Goal: Task Accomplishment & Management: Use online tool/utility

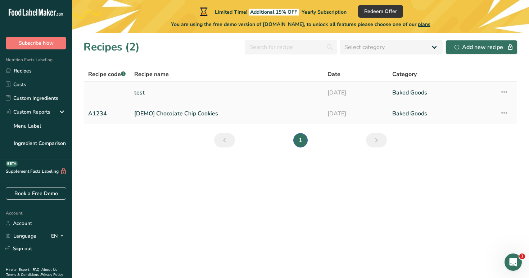
click at [260, 92] on link "test" at bounding box center [226, 92] width 185 height 15
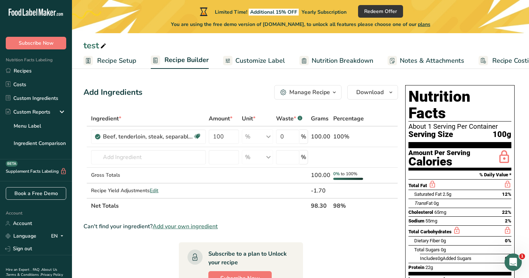
click at [112, 62] on span "Recipe Setup" at bounding box center [116, 61] width 39 height 10
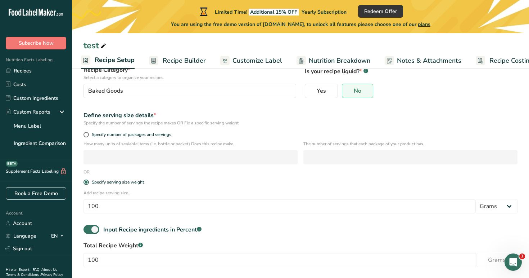
scroll to position [63, 0]
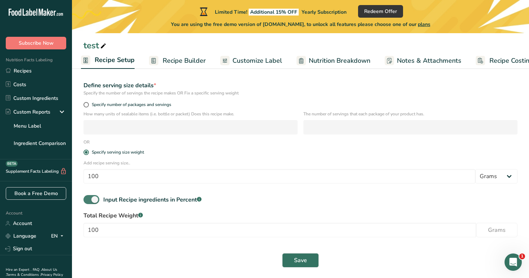
click at [93, 198] on span at bounding box center [92, 199] width 16 height 9
click at [88, 198] on input "Input Recipe ingredients in Percent .a-a{fill:#347362;}.b-a{fill:#fff;}" at bounding box center [86, 199] width 5 height 5
checkbox input "false"
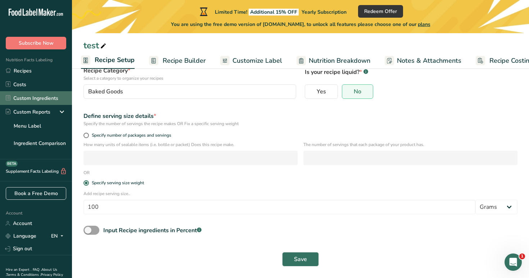
click at [44, 95] on link "Custom Ingredients" at bounding box center [36, 98] width 72 height 14
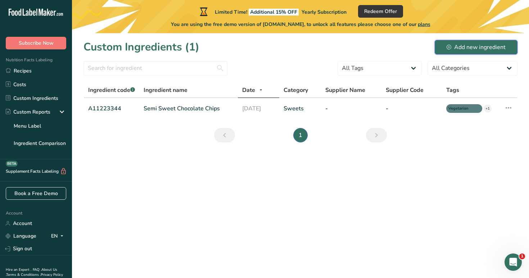
click at [450, 50] on div "Add new ingredient" at bounding box center [476, 47] width 59 height 9
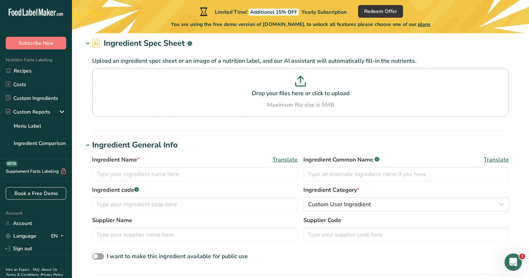
scroll to position [37, 0]
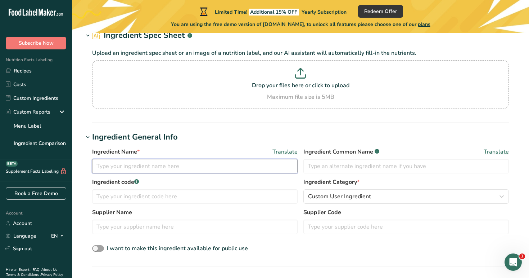
click at [236, 169] on input "text" at bounding box center [195, 166] width 206 height 14
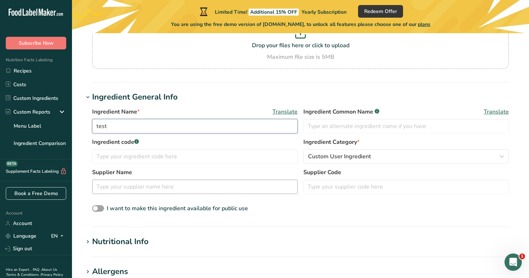
scroll to position [86, 0]
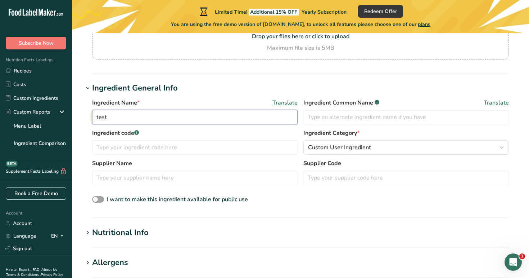
type input "test"
click at [154, 233] on h1 "Nutritional Info" at bounding box center [301, 233] width 434 height 12
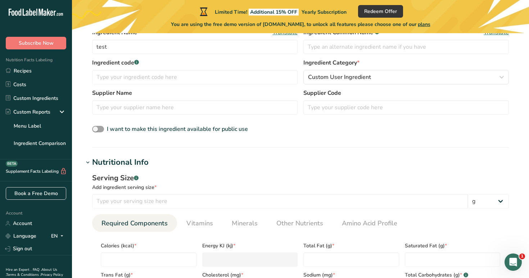
scroll to position [190, 0]
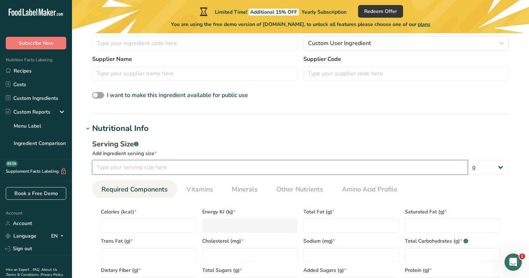
click at [165, 169] on input "number" at bounding box center [280, 167] width 376 height 14
type input "100"
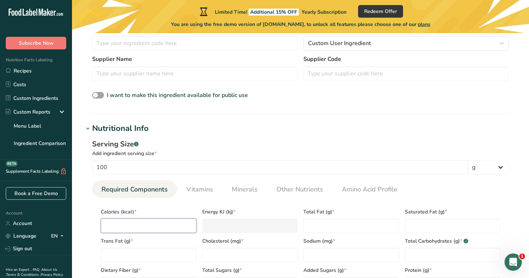
click at [149, 226] on input "number" at bounding box center [149, 225] width 96 height 14
type input "1"
type KJ "4.2"
type input "10"
type KJ "41.8"
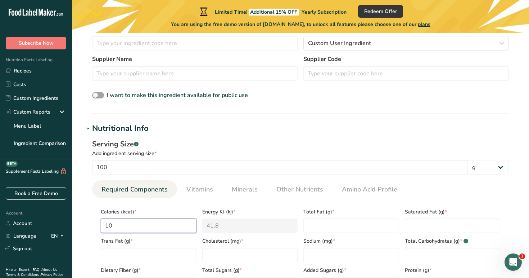
type input "100"
type KJ "418.4"
type input "100"
type Fat "100"
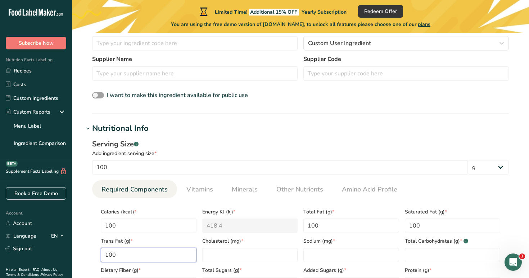
type Fat "100"
type input "100"
type Carbohydrates "100"
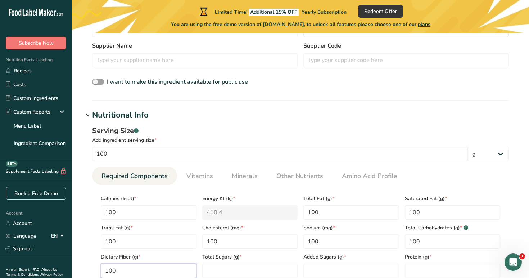
type Fiber "100"
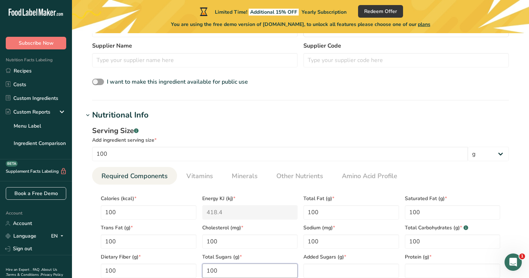
type Sugars "100"
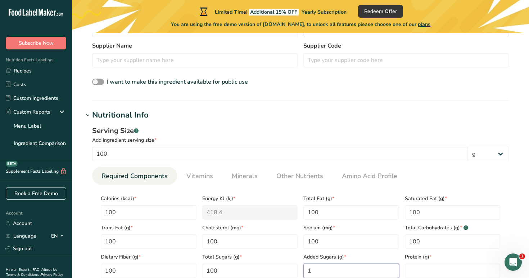
type Sugars "1"
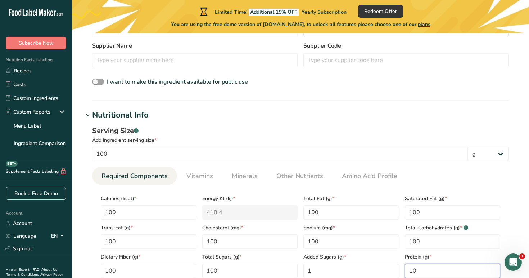
type input "10"
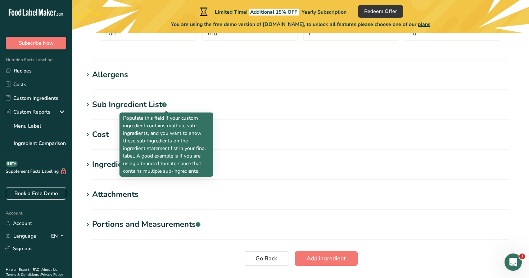
scroll to position [489, 0]
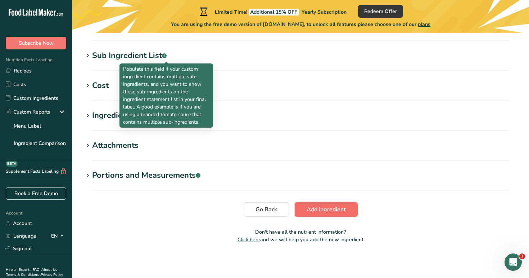
click at [336, 206] on span "Add ingredient" at bounding box center [326, 209] width 39 height 9
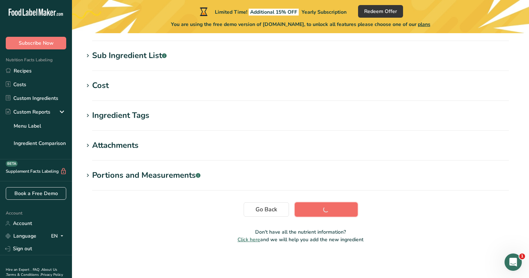
scroll to position [136, 0]
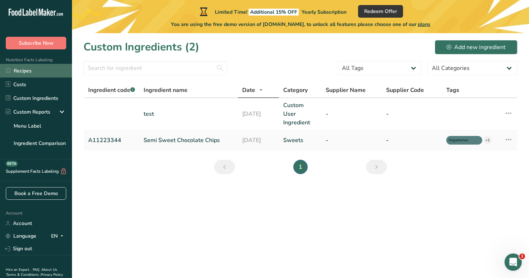
click at [37, 69] on link "Recipes" at bounding box center [36, 71] width 72 height 14
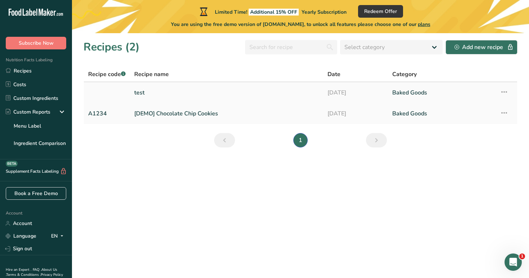
click at [355, 90] on link "[DATE]" at bounding box center [356, 92] width 56 height 15
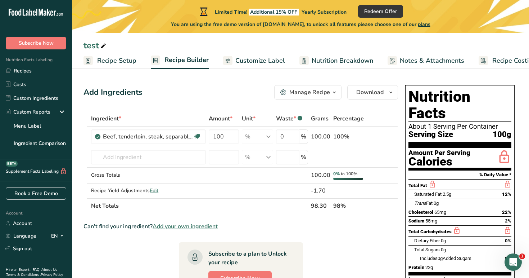
click at [105, 58] on span "Recipe Setup" at bounding box center [116, 61] width 39 height 10
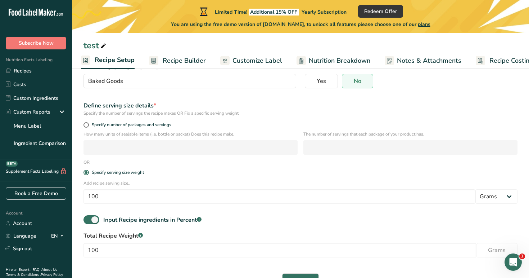
scroll to position [94, 0]
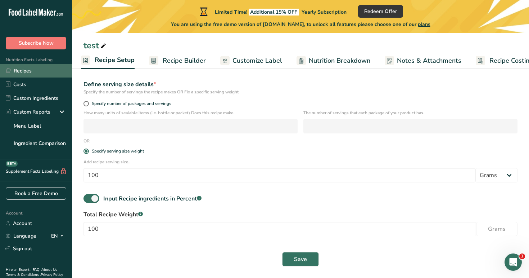
click at [58, 72] on link "Recipes" at bounding box center [36, 71] width 72 height 14
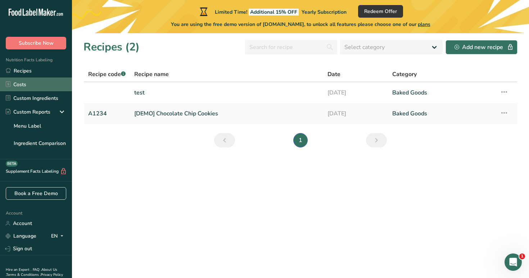
click at [58, 88] on link "Costs" at bounding box center [36, 84] width 72 height 14
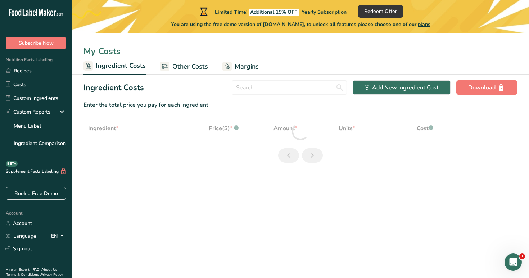
select select "1"
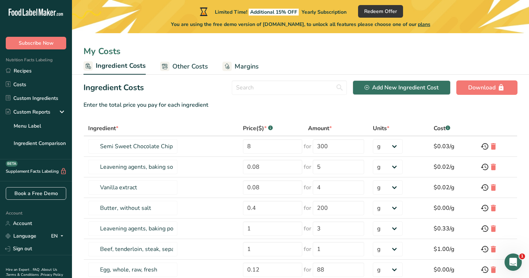
click at [190, 66] on span "Other Costs" at bounding box center [190, 67] width 36 height 10
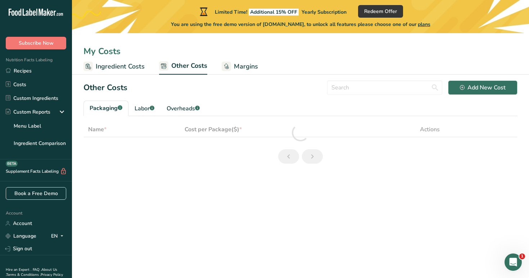
click at [245, 67] on span "Margins" at bounding box center [246, 67] width 24 height 10
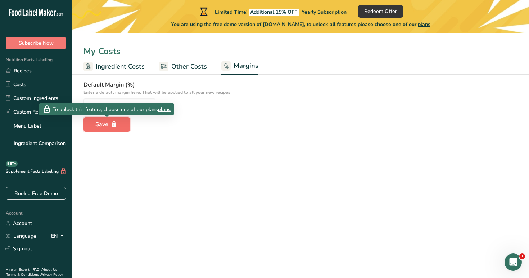
click at [108, 122] on div "Save" at bounding box center [106, 124] width 23 height 9
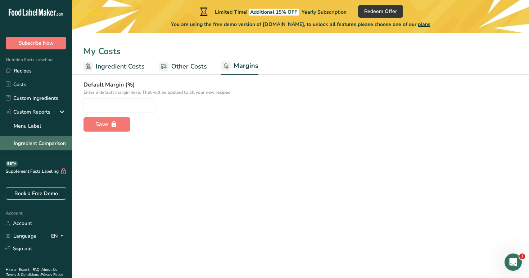
click at [44, 139] on link "Ingredient Comparison" at bounding box center [36, 143] width 72 height 14
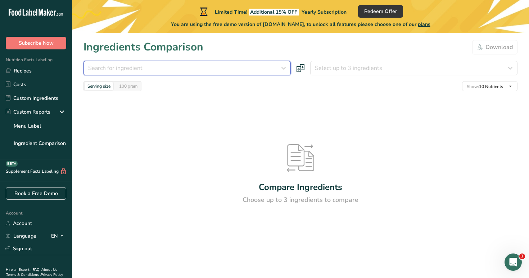
click at [146, 68] on div "Search for ingredient" at bounding box center [185, 68] width 194 height 9
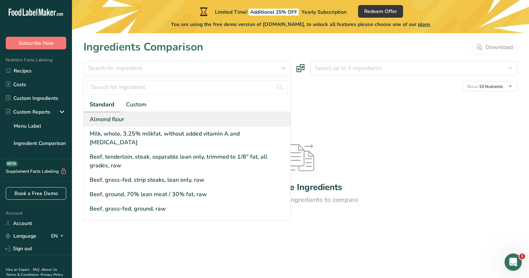
click at [148, 122] on div "Almond flour" at bounding box center [187, 119] width 207 height 14
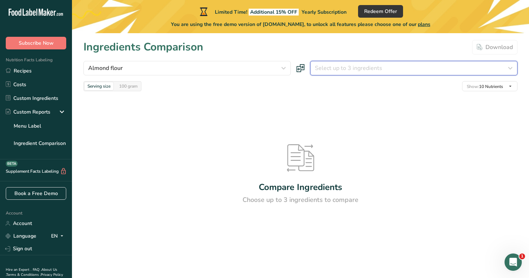
click at [339, 68] on span "Select up to 3 ingredients" at bounding box center [348, 68] width 67 height 9
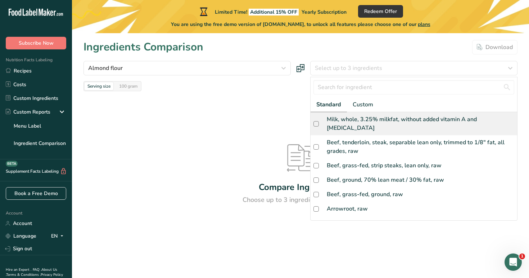
click at [359, 123] on div "Milk, whole, 3.25% milkfat, without added vitamin A and [MEDICAL_DATA]" at bounding box center [421, 123] width 188 height 17
checkbox input "true"
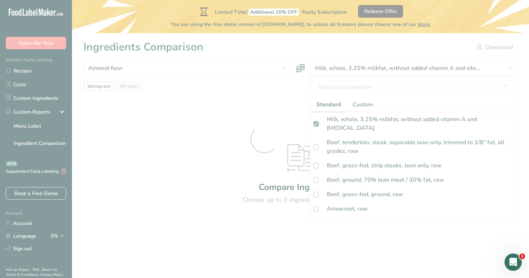
click at [315, 49] on div at bounding box center [264, 139] width 529 height 278
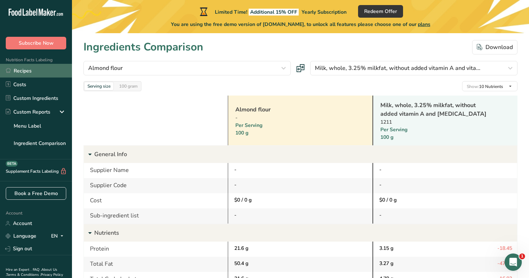
click at [32, 71] on link "Recipes" at bounding box center [36, 71] width 72 height 14
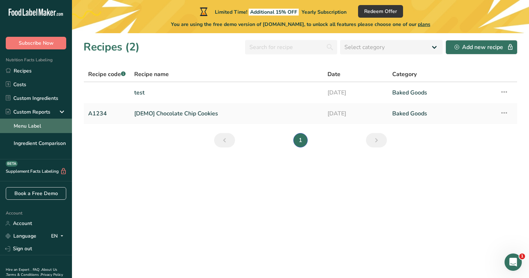
click at [37, 127] on link "Menu Label" at bounding box center [36, 125] width 72 height 14
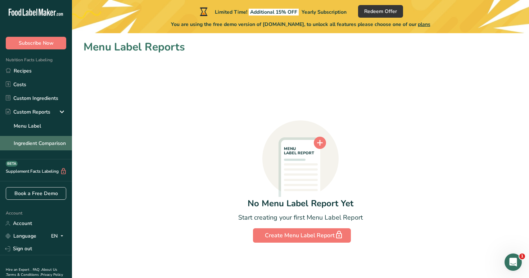
click at [45, 145] on link "Ingredient Comparison" at bounding box center [36, 143] width 72 height 14
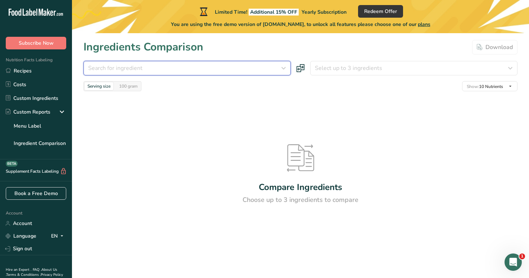
click at [260, 68] on div "Search for ingredient" at bounding box center [185, 68] width 194 height 9
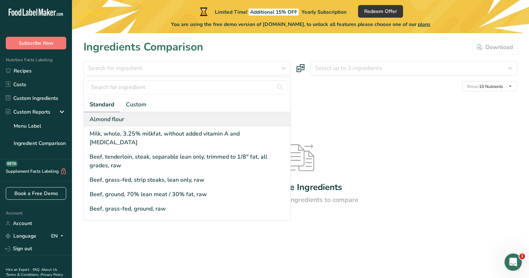
click at [192, 117] on div "Almond flour" at bounding box center [187, 119] width 207 height 14
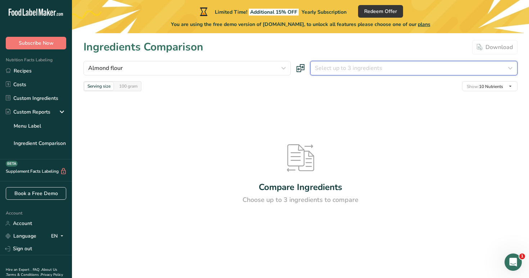
click at [344, 67] on span "Select up to 3 ingredients" at bounding box center [348, 68] width 67 height 9
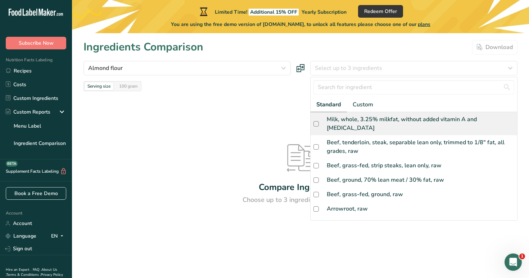
click at [342, 120] on div "Milk, whole, 3.25% milkfat, without added vitamin A and [MEDICAL_DATA]" at bounding box center [421, 123] width 188 height 17
checkbox input "true"
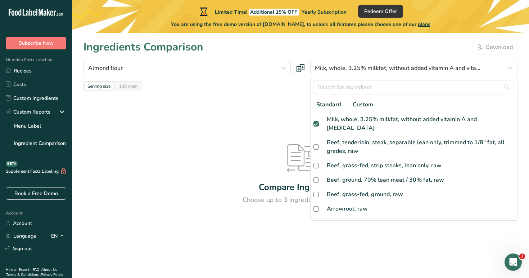
click at [269, 89] on div "Serving size 100 gram Show: 10 Nutrients All Nutrients Standard Components Calo…" at bounding box center [301, 86] width 434 height 10
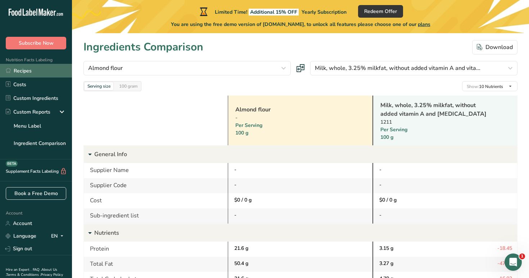
click at [19, 65] on link "Recipes" at bounding box center [36, 71] width 72 height 14
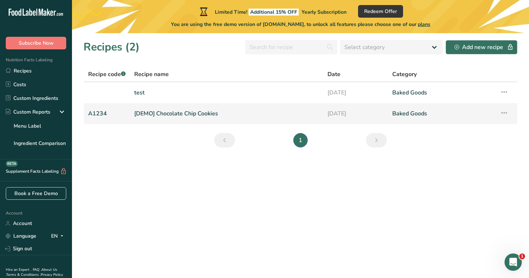
click at [248, 113] on link "[DEMO] Chocolate Chip Cookies" at bounding box center [226, 113] width 185 height 15
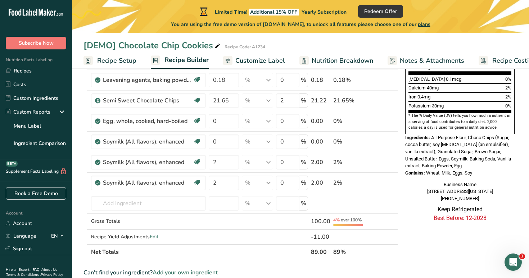
scroll to position [224, 0]
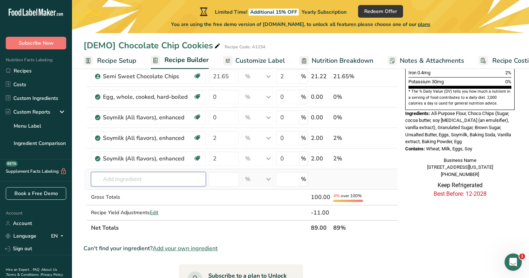
click at [163, 181] on input "text" at bounding box center [148, 179] width 115 height 14
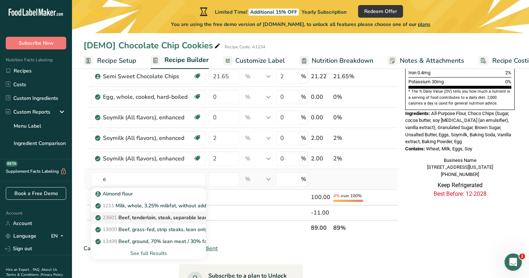
click at [167, 215] on p "23601 Beef, tenderloin, steak, separable lean only, trimmed to 1/8" fat, all gr…" at bounding box center [199, 218] width 205 height 8
type input "Soymilk (All flavors), enhanced"
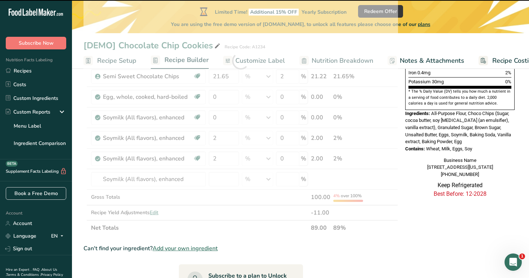
type input "0"
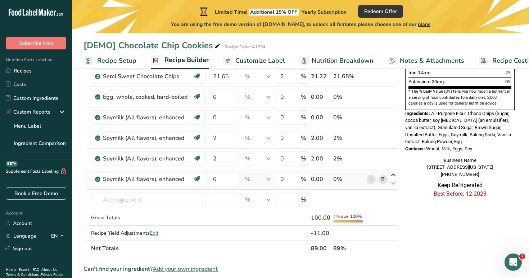
click at [395, 175] on icon at bounding box center [393, 174] width 9 height 5
click at [161, 201] on input "text" at bounding box center [148, 199] width 115 height 14
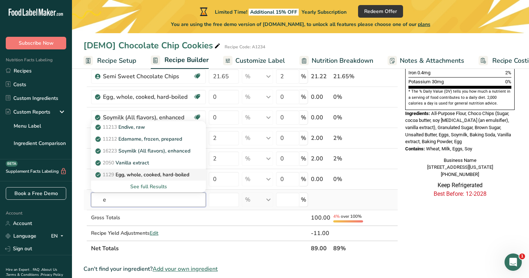
type input "e"
click at [148, 176] on p "1129 Egg, whole, cooked, hard-boiled" at bounding box center [143, 175] width 93 height 8
type input "Egg, whole, cooked, hard-boiled"
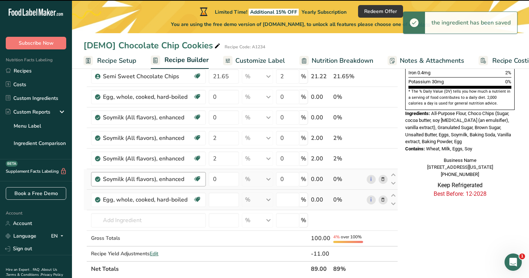
type input "0"
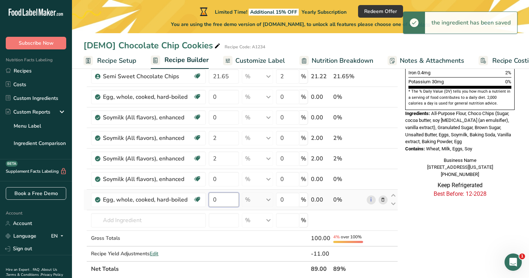
click at [230, 200] on input "0" at bounding box center [224, 199] width 30 height 14
click at [450, 231] on div "Nutrition Facts About 3 Servings Per Container Serving Size 1 Cookie (30g) Amou…" at bounding box center [460, 191] width 115 height 667
type input "0"
click at [224, 157] on input "2" at bounding box center [224, 158] width 30 height 14
